Goal: Go to known website: Go to known website

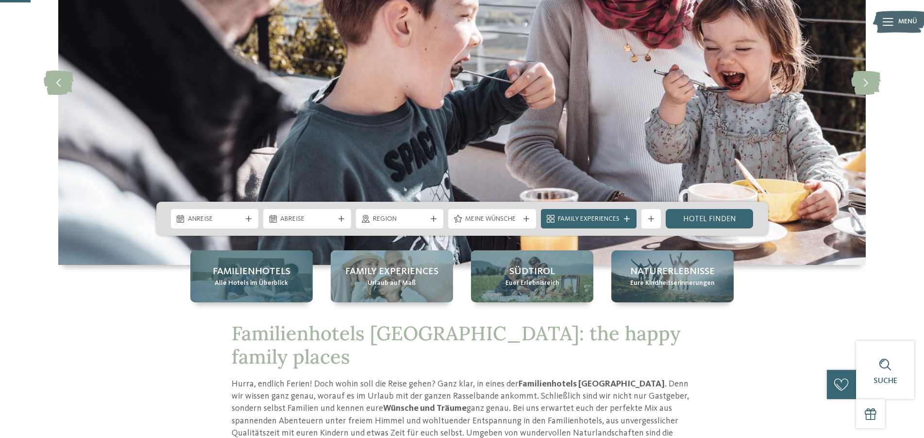
click at [268, 267] on span "Familienhotels" at bounding box center [252, 272] width 78 height 14
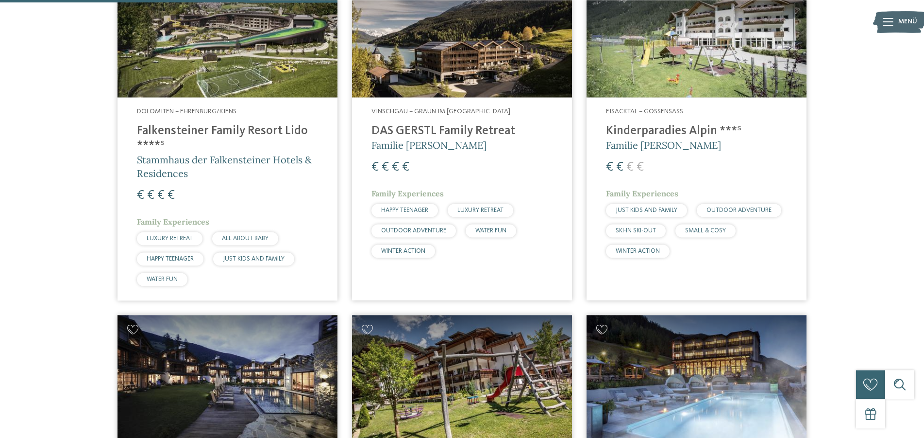
scroll to position [1040, 0]
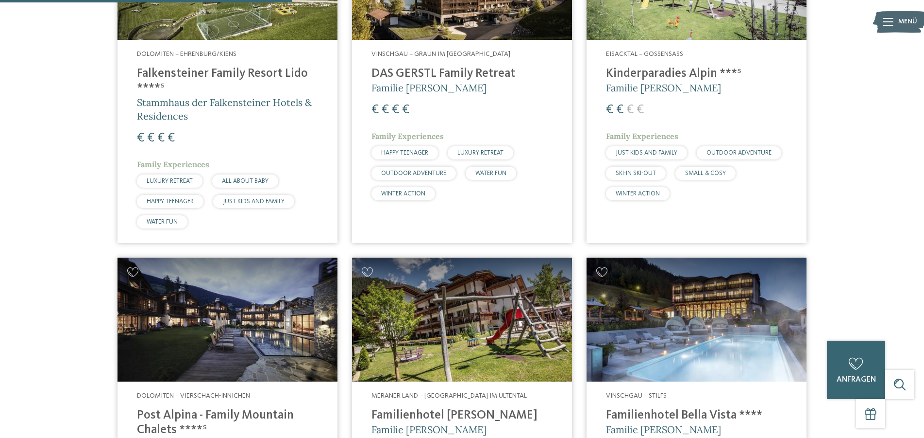
drag, startPoint x: 854, startPoint y: 247, endPoint x: 812, endPoint y: 263, distance: 45.6
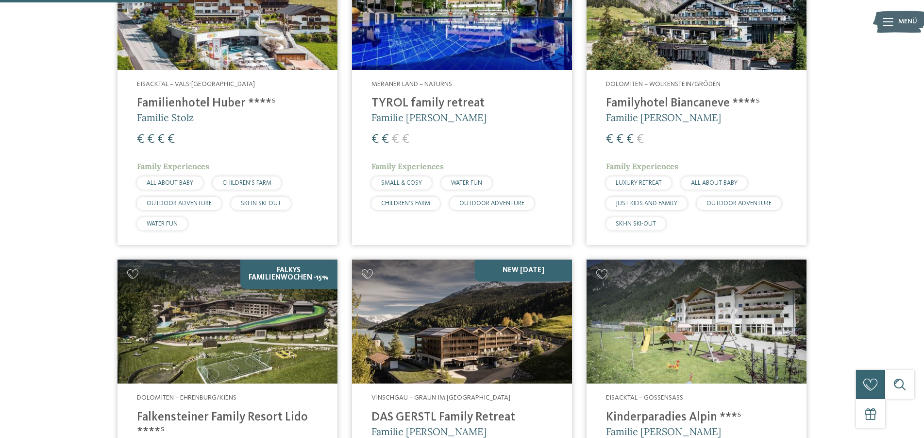
scroll to position [727, 0]
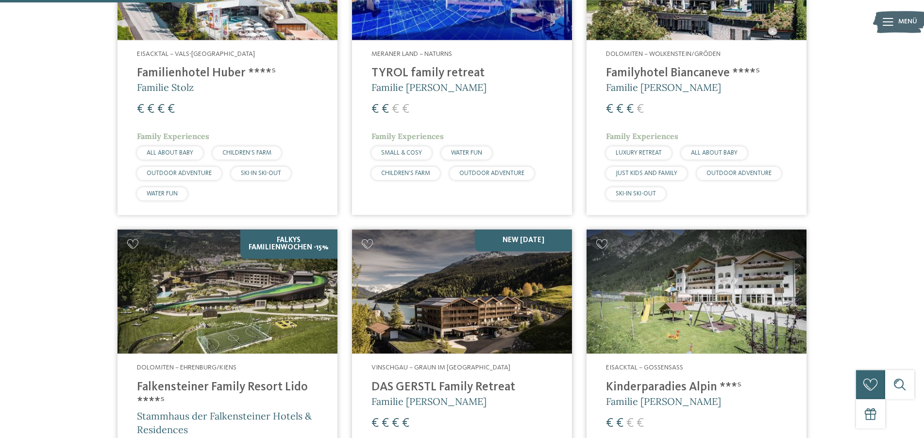
click at [446, 380] on h4 "DAS GERSTL Family Retreat" at bounding box center [462, 387] width 181 height 15
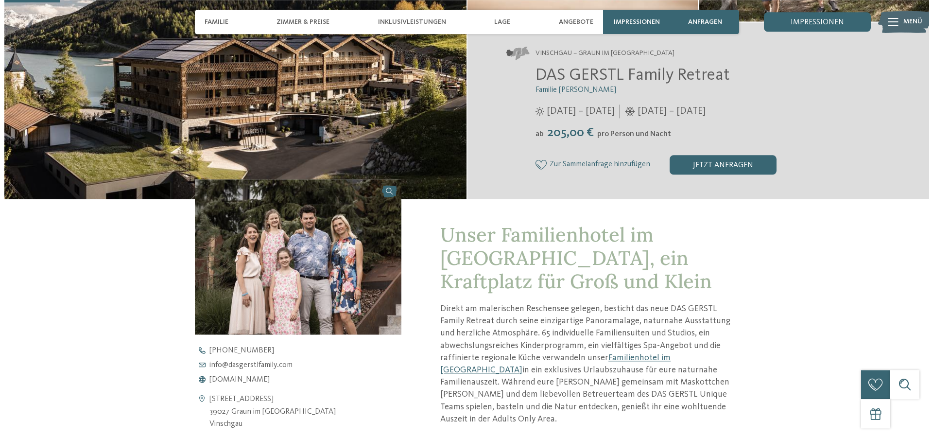
scroll to position [198, 0]
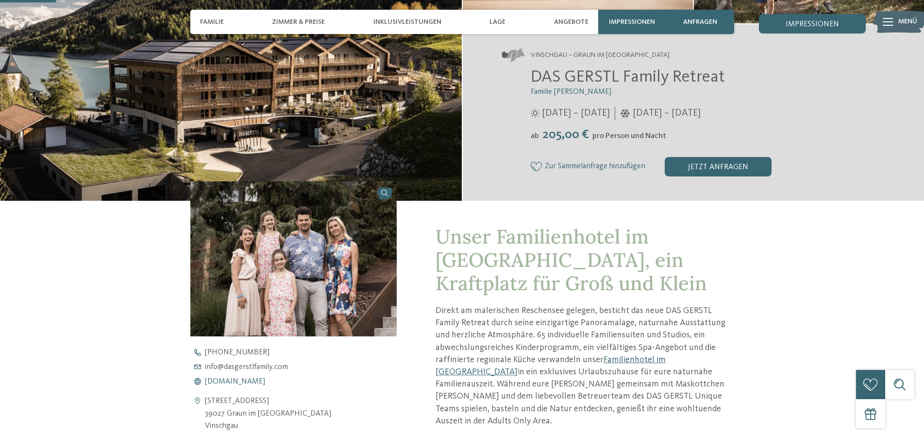
click at [256, 378] on span "[DOMAIN_NAME]" at bounding box center [235, 381] width 60 height 8
